Goal: Task Accomplishment & Management: Manage account settings

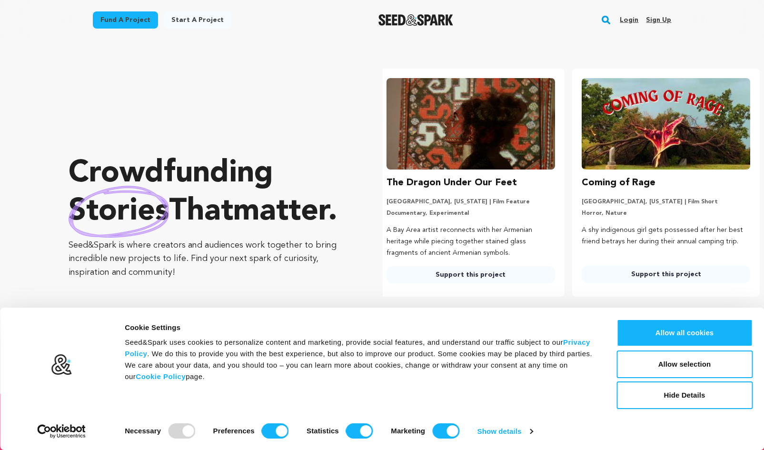
scroll to position [0, 203]
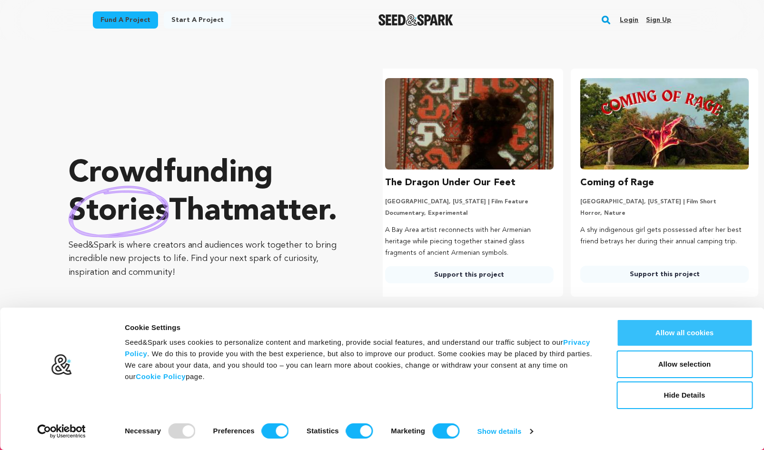
click at [685, 320] on button "Allow all cookies" at bounding box center [684, 333] width 136 height 28
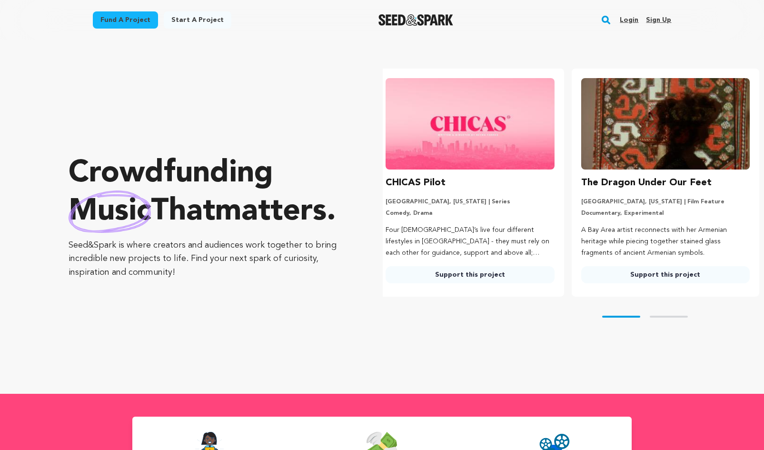
scroll to position [0, 0]
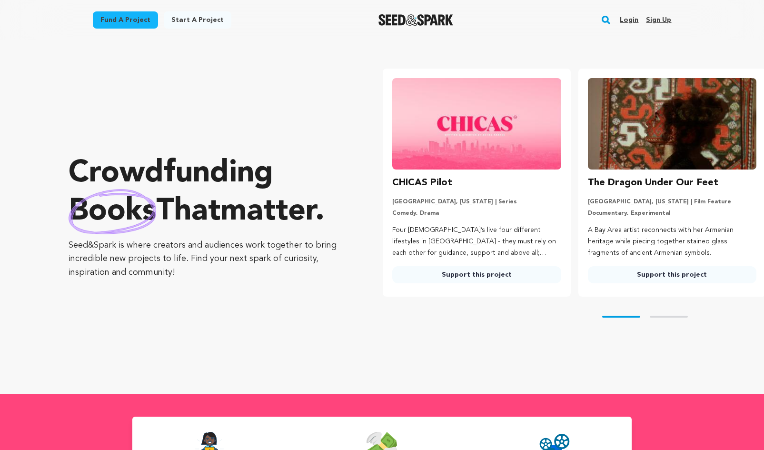
click at [661, 22] on link "Sign up" at bounding box center [658, 19] width 25 height 15
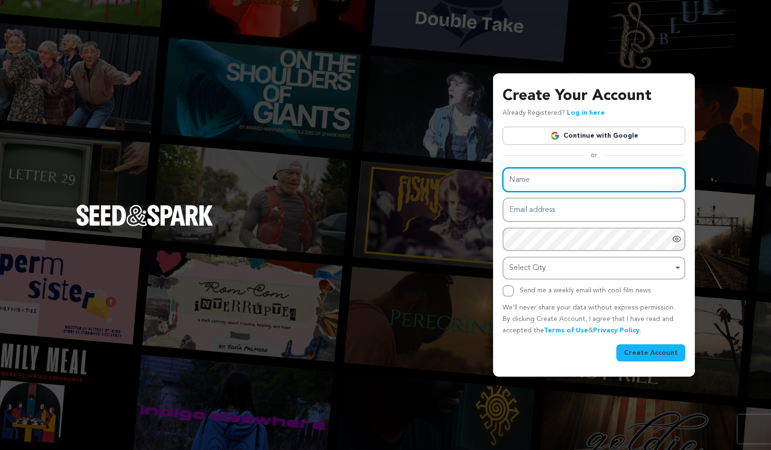
click at [557, 178] on input "Name" at bounding box center [593, 179] width 183 height 24
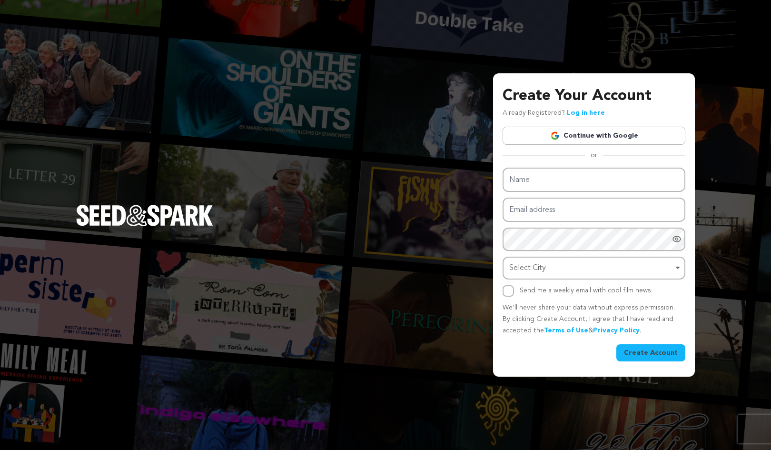
click at [602, 132] on link "Continue with Google" at bounding box center [593, 136] width 183 height 18
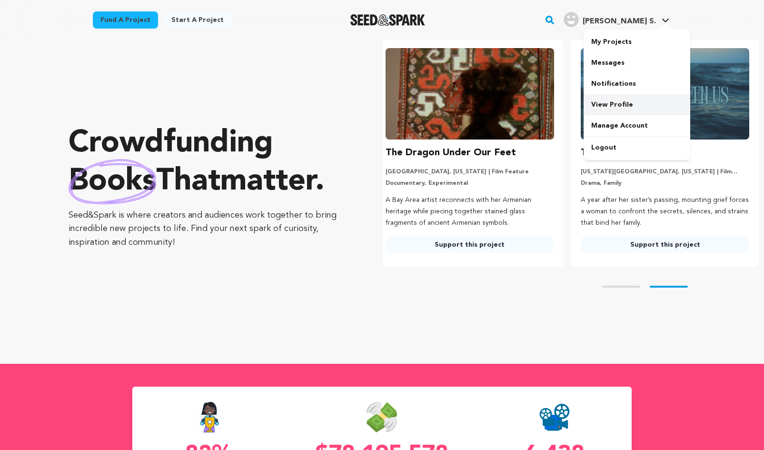
scroll to position [0, 203]
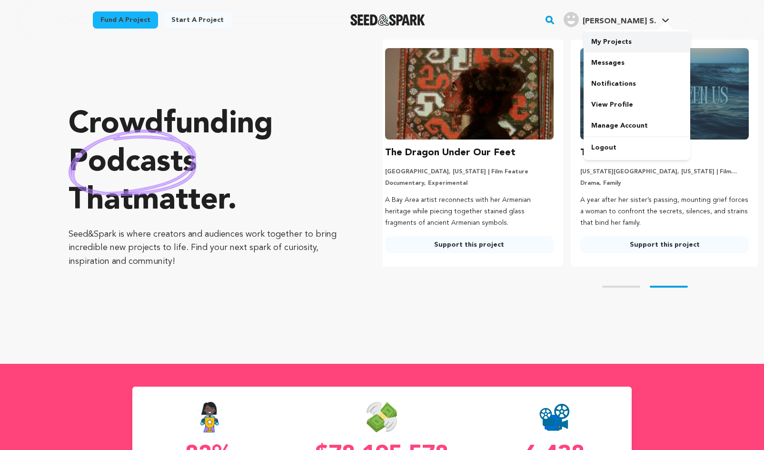
click at [606, 39] on link "My Projects" at bounding box center [636, 41] width 107 height 21
